Goal: Task Accomplishment & Management: Use online tool/utility

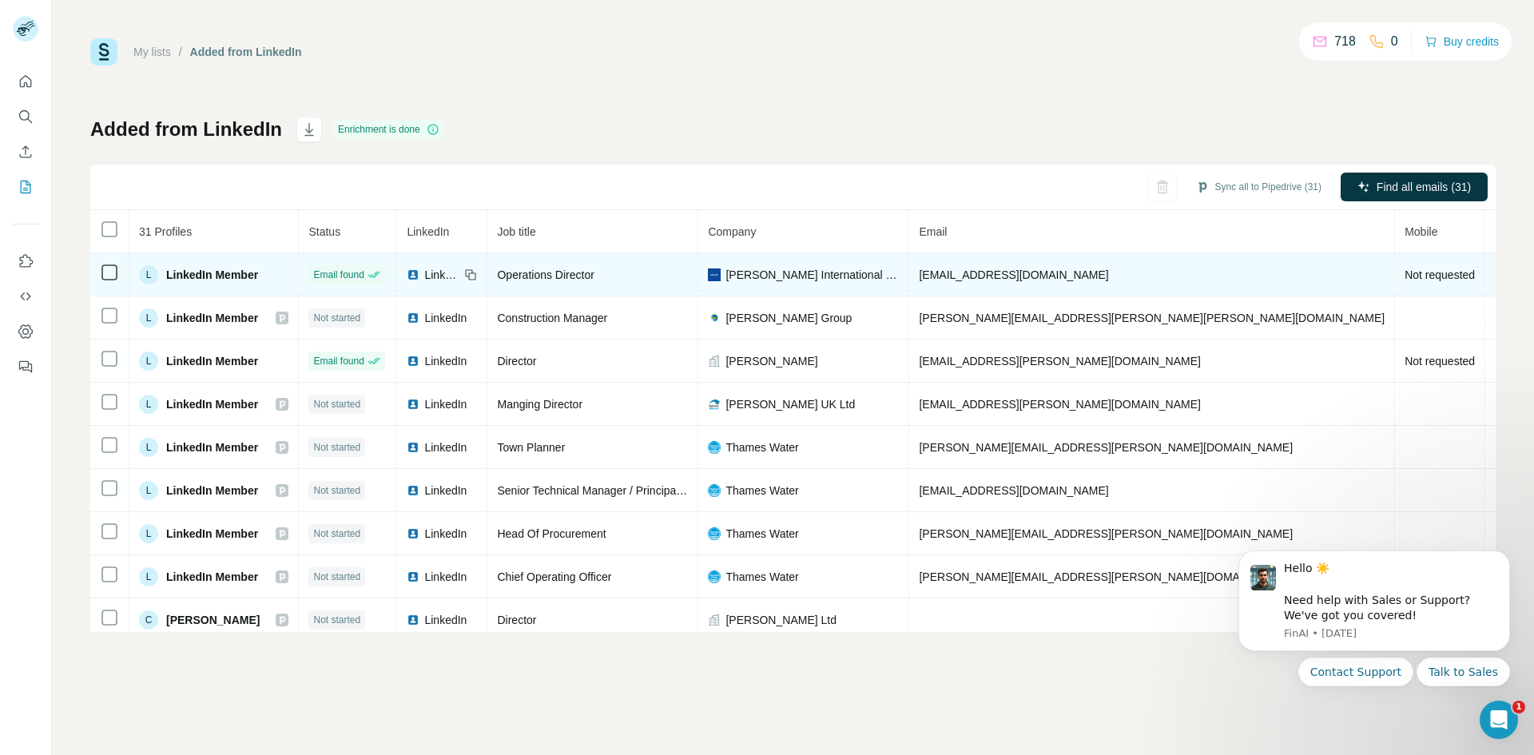
click at [284, 265] on div "L LinkedIn Member" at bounding box center [213, 274] width 149 height 19
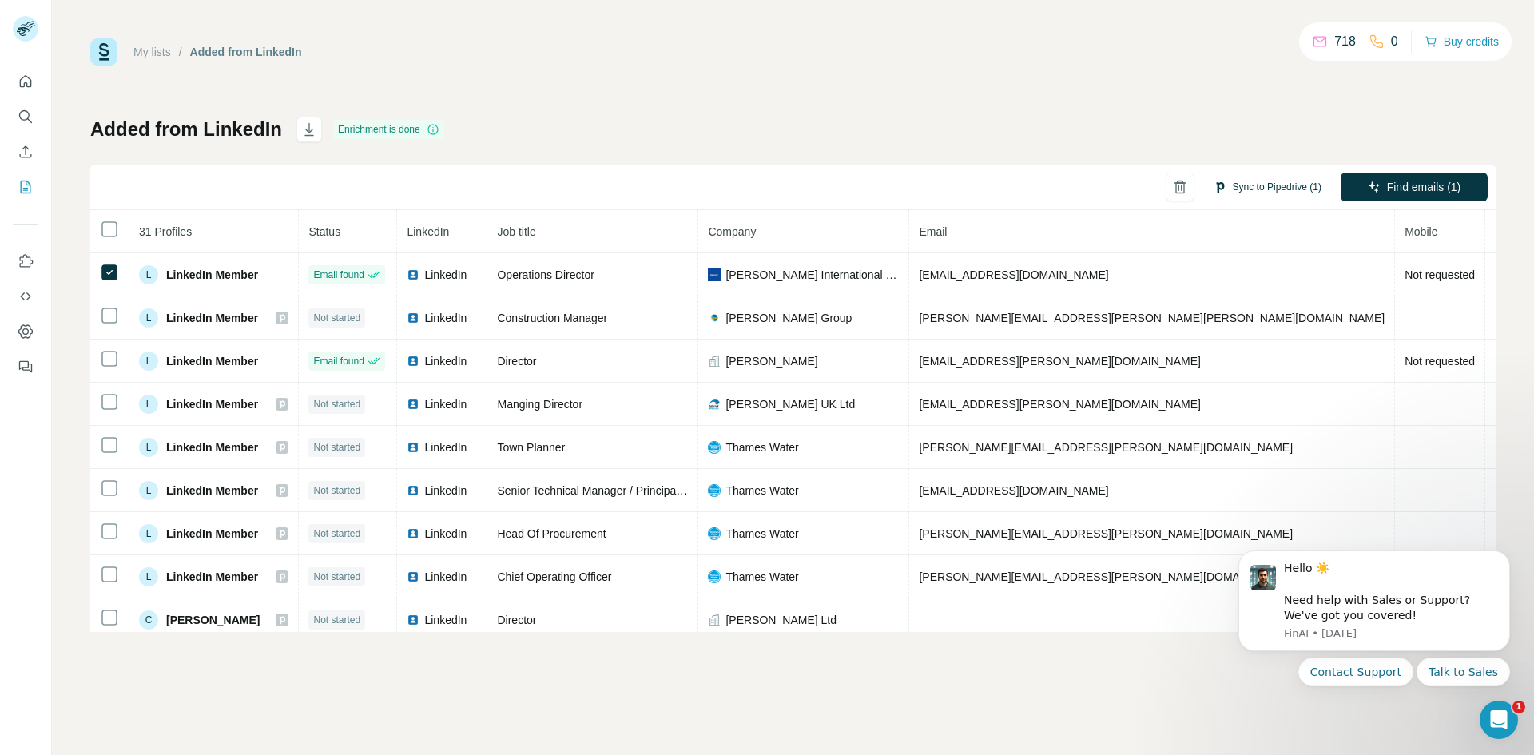
click at [1248, 189] on button "Sync to Pipedrive (1)" at bounding box center [1267, 187] width 130 height 24
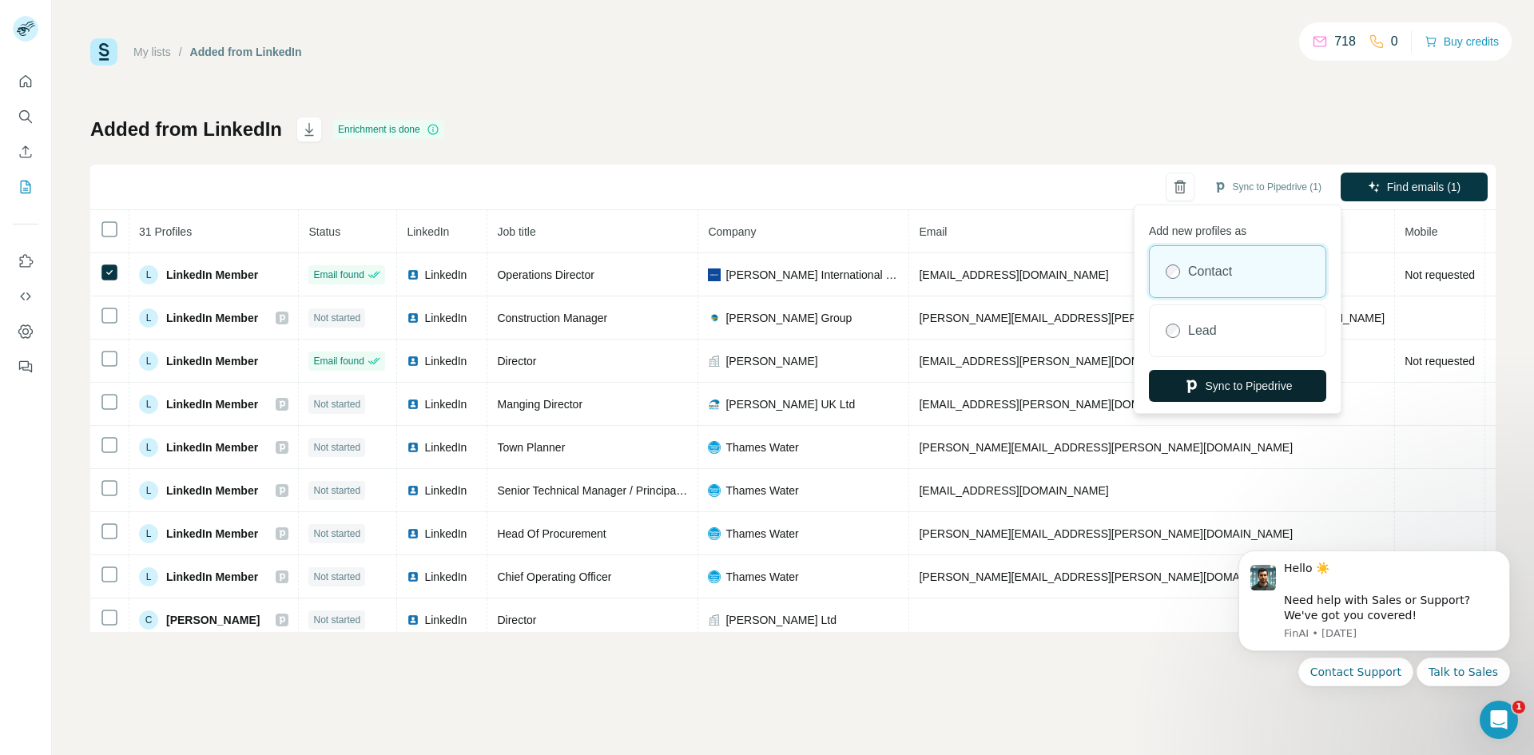
click at [1243, 383] on button "Sync to Pipedrive" at bounding box center [1237, 386] width 177 height 32
